Goal: Task Accomplishment & Management: Manage account settings

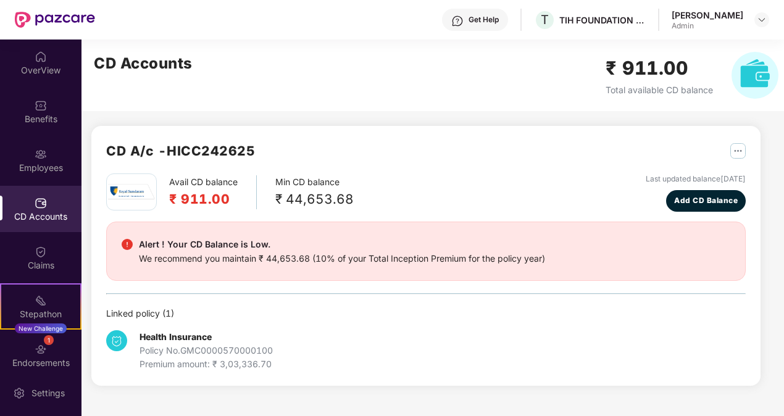
click at [36, 215] on div "CD Accounts" at bounding box center [40, 216] width 81 height 12
click at [737, 153] on img "button" at bounding box center [737, 150] width 15 height 15
click at [710, 172] on div "CD Statement" at bounding box center [707, 178] width 57 height 14
click at [759, 17] on img at bounding box center [762, 20] width 10 height 10
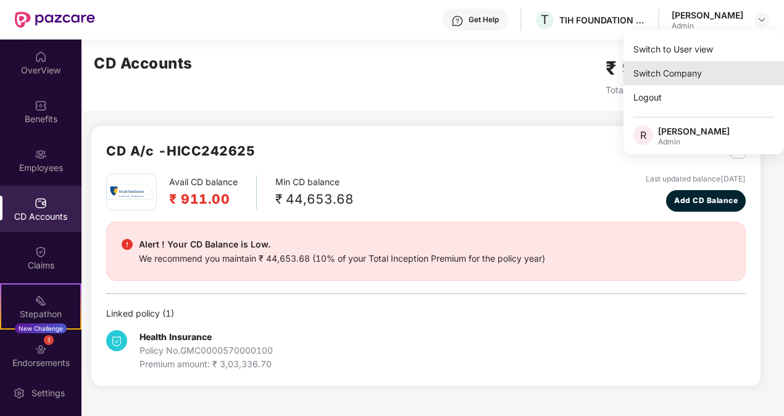
click at [686, 69] on div "Switch Company" at bounding box center [703, 73] width 160 height 24
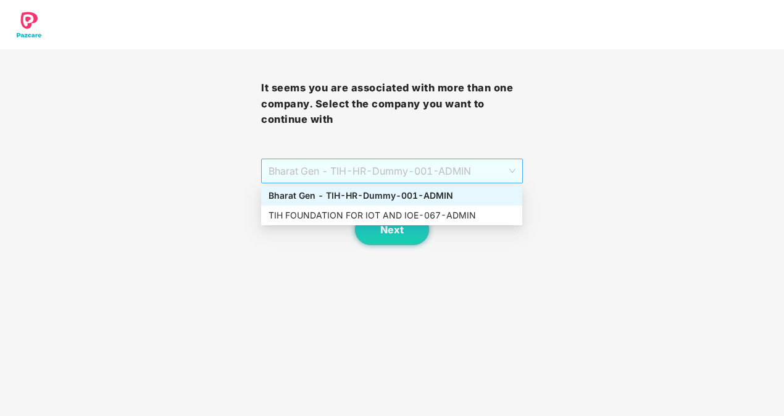
click at [448, 159] on span "Bharat Gen - TIH - HR-Dummy-001 - ADMIN" at bounding box center [391, 170] width 246 height 23
click at [395, 193] on div "Bharat Gen - TIH - HR-Dummy-001 - ADMIN" at bounding box center [391, 196] width 246 height 14
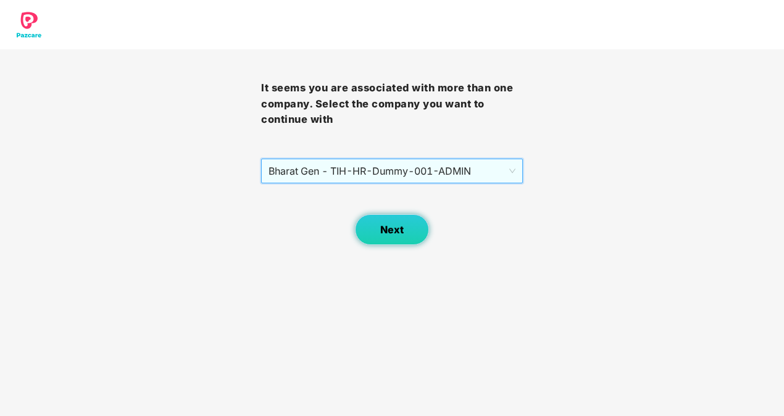
click at [388, 241] on button "Next" at bounding box center [392, 229] width 74 height 31
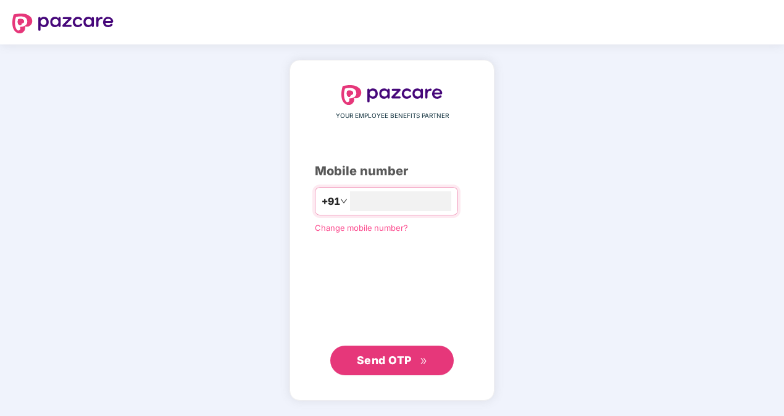
type input "**********"
click at [385, 355] on span "Send OTP" at bounding box center [384, 359] width 55 height 13
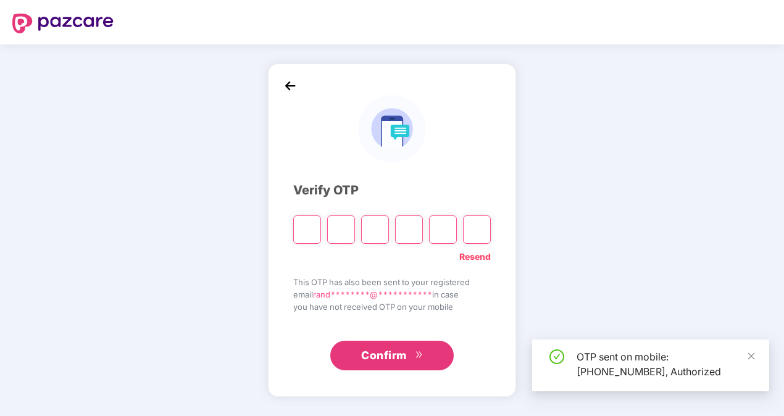
click at [386, 362] on span "Confirm" at bounding box center [384, 355] width 46 height 17
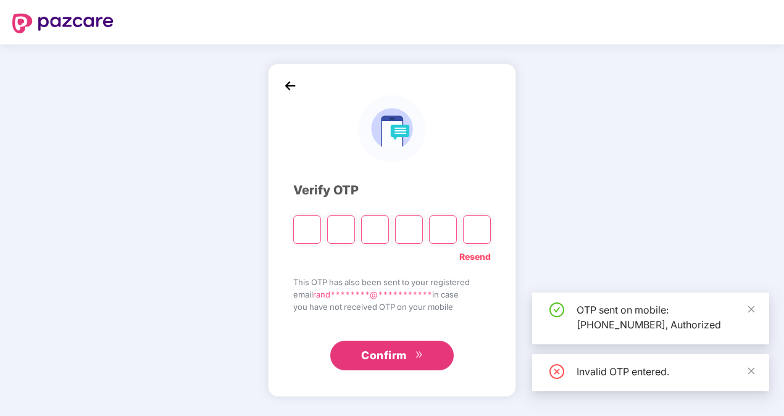
click at [386, 362] on span "Confirm" at bounding box center [384, 355] width 46 height 17
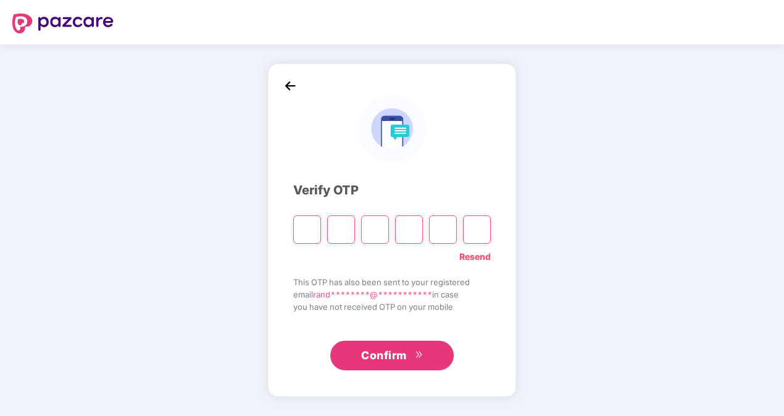
click at [306, 237] on input "Please enter verification code. Digit 1" at bounding box center [307, 229] width 28 height 28
type input "*"
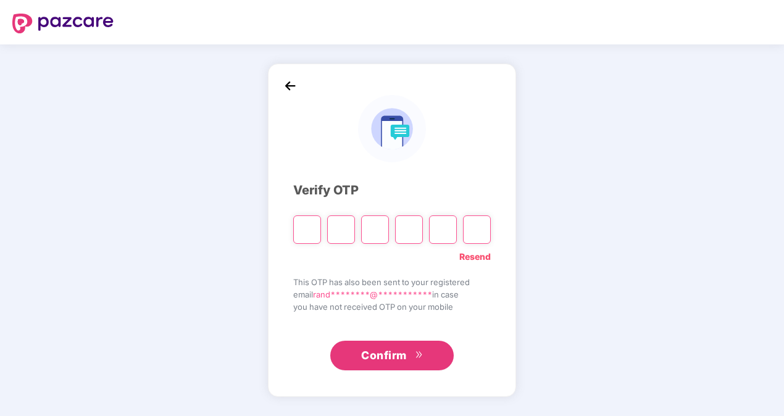
type input "*"
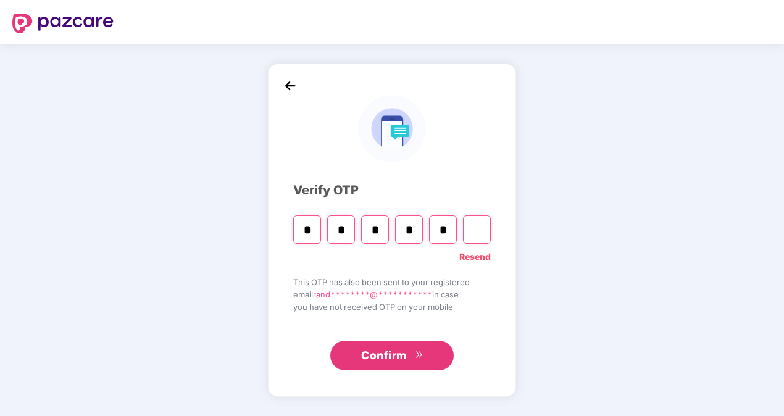
type input "*"
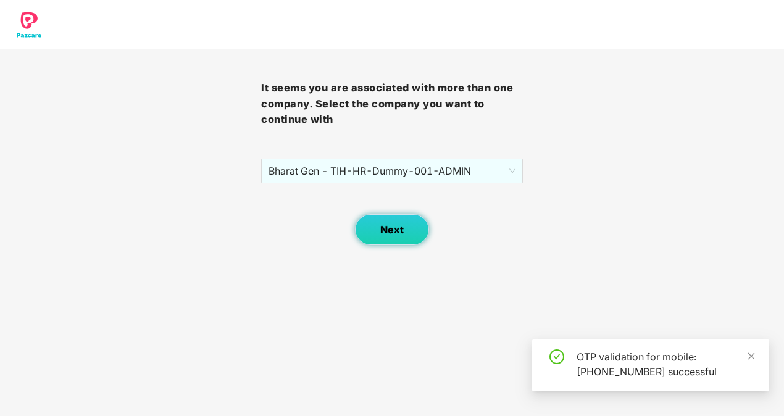
click at [407, 225] on button "Next" at bounding box center [392, 229] width 74 height 31
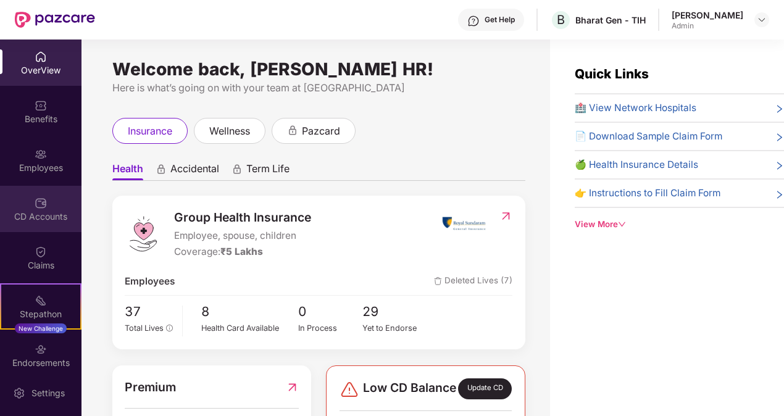
click at [48, 218] on div "CD Accounts" at bounding box center [40, 216] width 81 height 12
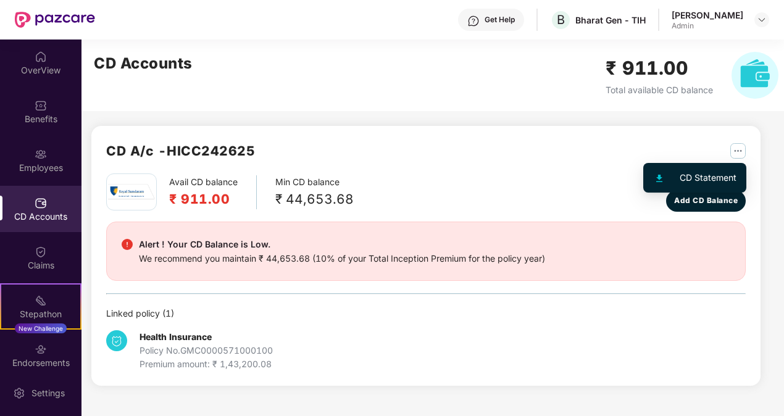
click at [741, 153] on img "button" at bounding box center [737, 150] width 15 height 15
click at [712, 173] on div "CD Statement" at bounding box center [707, 178] width 57 height 14
